Goal: Task Accomplishment & Management: Manage account settings

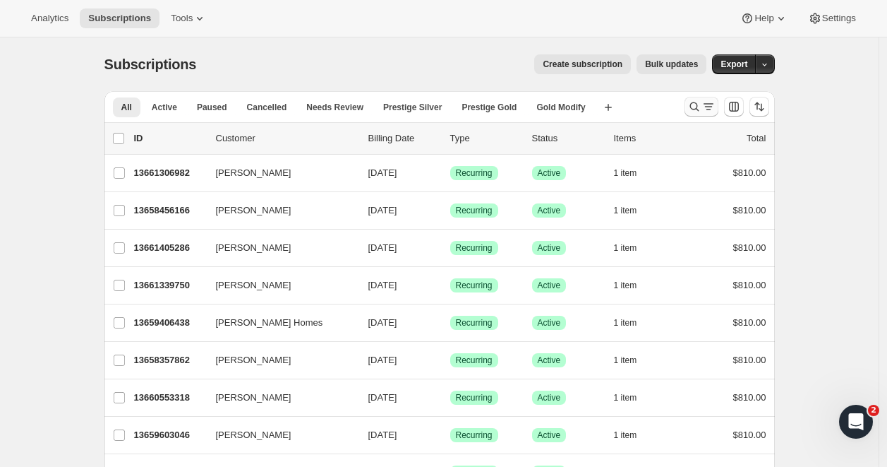
click at [699, 108] on icon "Search and filter results" at bounding box center [694, 106] width 9 height 9
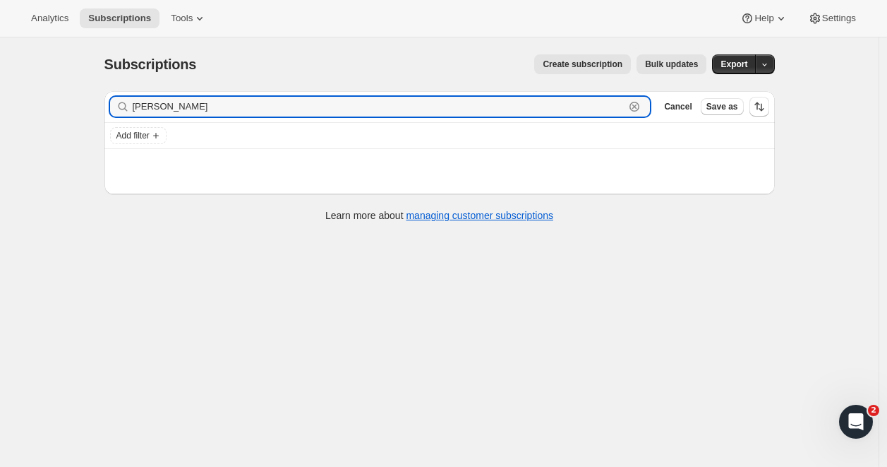
drag, startPoint x: 202, startPoint y: 113, endPoint x: 60, endPoint y: 101, distance: 142.4
click at [60, 101] on div "Subscriptions. This page is ready Subscriptions Create subscription Bulk update…" at bounding box center [439, 270] width 879 height 467
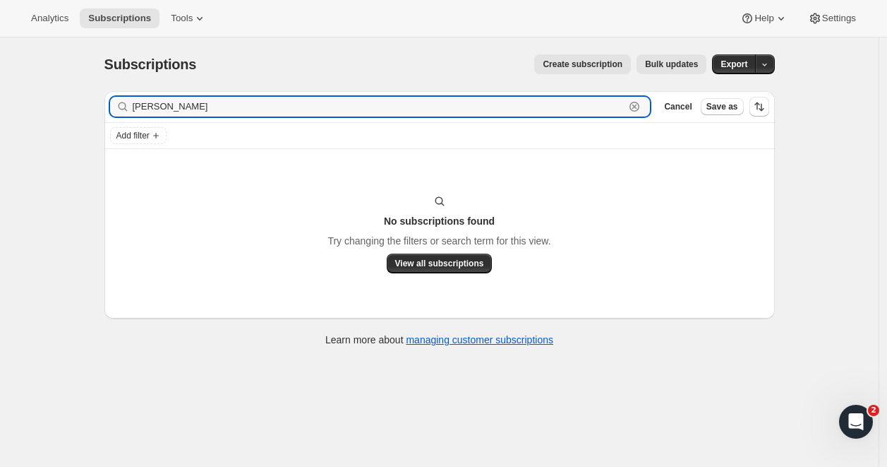
drag, startPoint x: 170, startPoint y: 107, endPoint x: 28, endPoint y: 92, distance: 142.8
click at [28, 92] on div "Subscriptions. This page is ready Subscriptions Create subscription Bulk update…" at bounding box center [439, 270] width 879 height 467
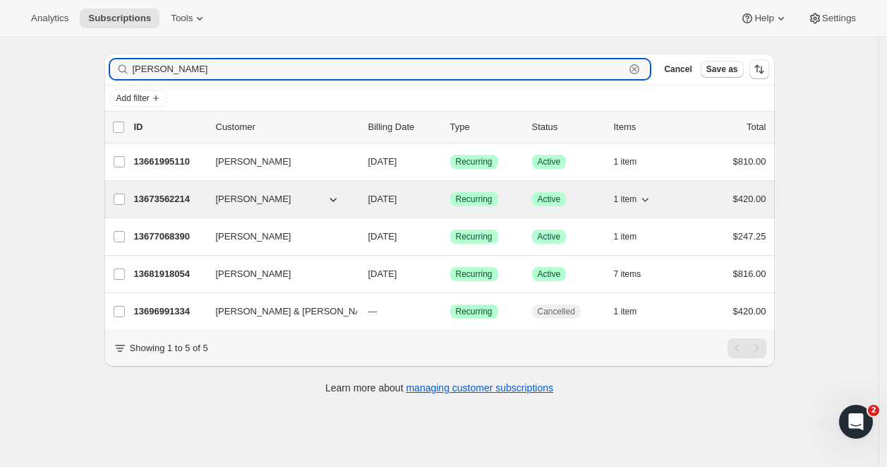
scroll to position [37, 0]
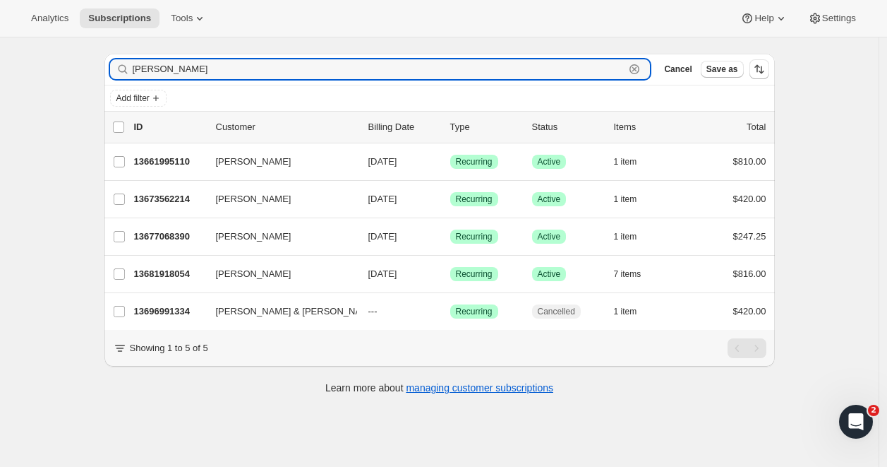
drag, startPoint x: 168, startPoint y: 71, endPoint x: 90, endPoint y: 69, distance: 77.7
click at [90, 69] on div "Subscriptions. This page is ready Subscriptions Create subscription Bulk update…" at bounding box center [439, 233] width 879 height 467
type input "[PERSON_NAME]"
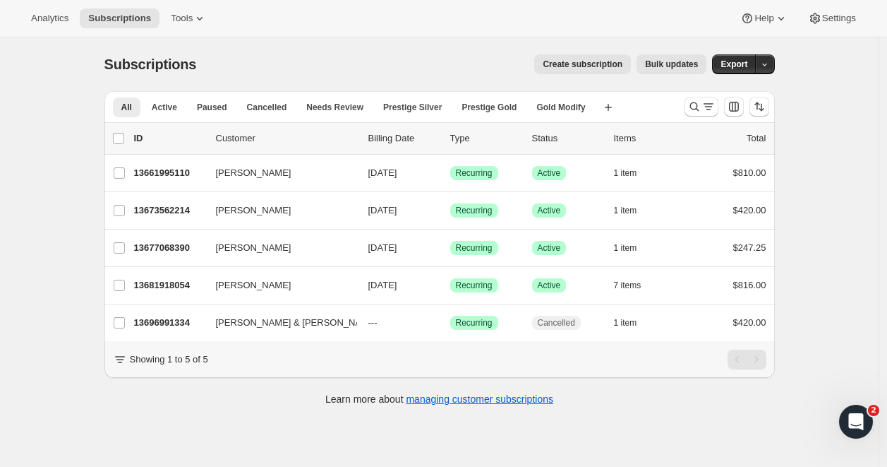
click at [43, 73] on div "Subscriptions. This page is ready Subscriptions Create subscription Bulk update…" at bounding box center [439, 270] width 879 height 467
click at [569, 101] on button "Gold Modify" at bounding box center [561, 107] width 66 height 20
